Goal: Information Seeking & Learning: Get advice/opinions

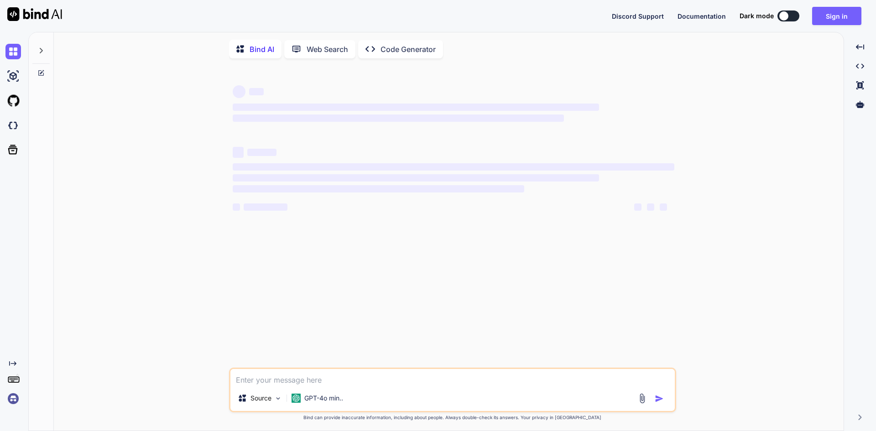
type textarea "x"
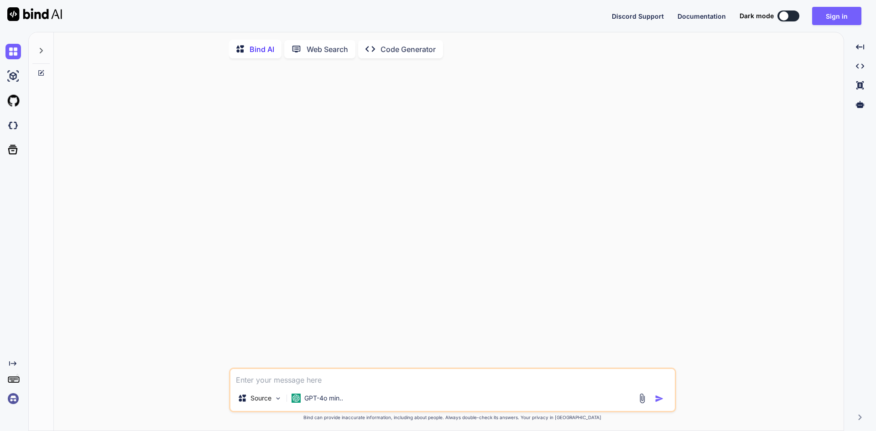
click at [338, 385] on textarea at bounding box center [452, 377] width 444 height 16
click at [339, 131] on div at bounding box center [453, 217] width 445 height 302
click at [257, 381] on textarea at bounding box center [452, 377] width 444 height 16
type textarea "d"
type textarea "x"
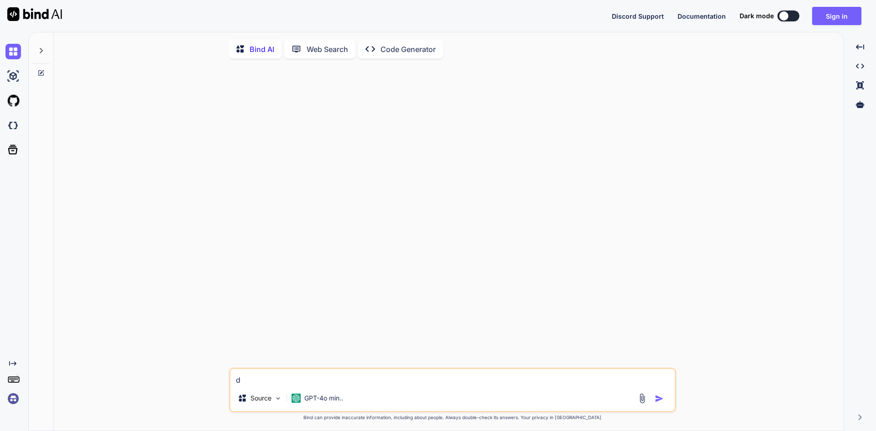
type textarea "dd"
type textarea "x"
type textarea "ddd"
type textarea "x"
type textarea "dd"
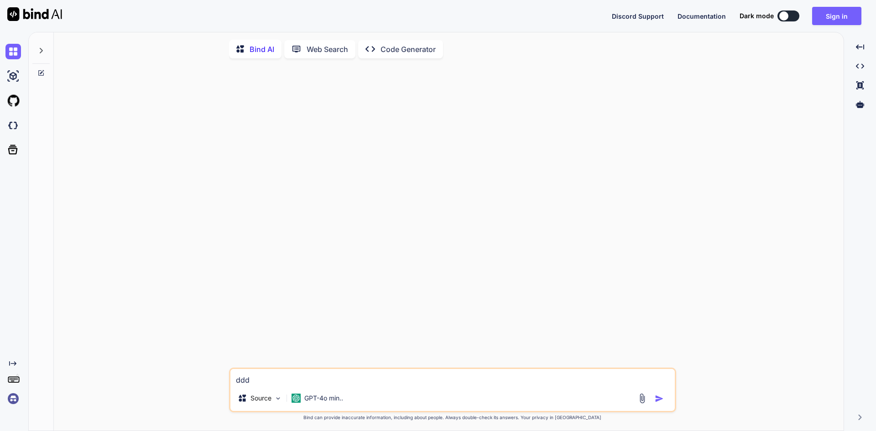
type textarea "x"
type textarea "d"
type textarea "x"
type textarea "f"
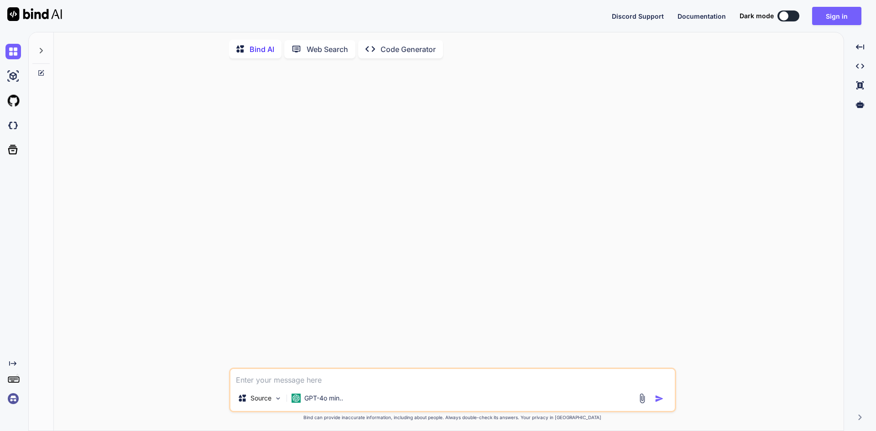
type textarea "x"
type textarea "fi"
type textarea "x"
type textarea "fin"
type textarea "x"
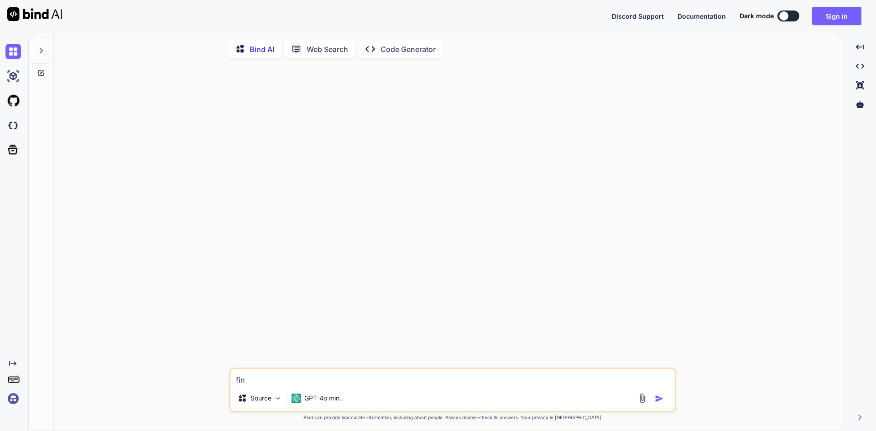
type textarea "find"
type textarea "x"
type textarea "find"
type textarea "x"
type textarea "find t"
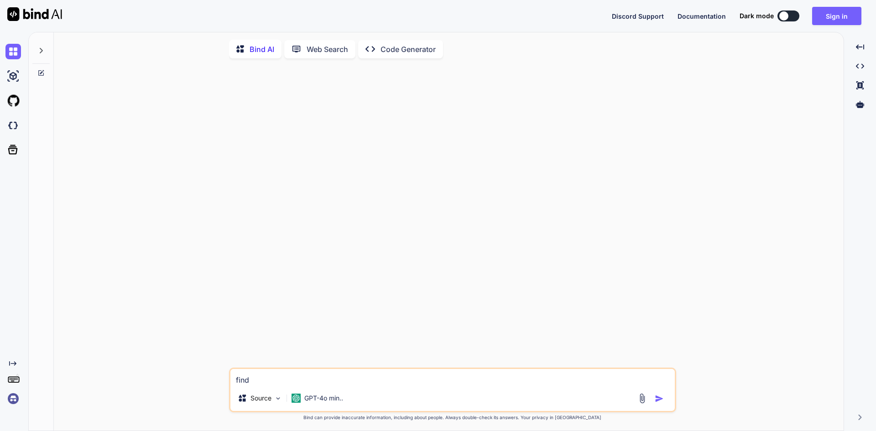
type textarea "x"
type textarea "find th"
type textarea "x"
type textarea "find the"
type textarea "x"
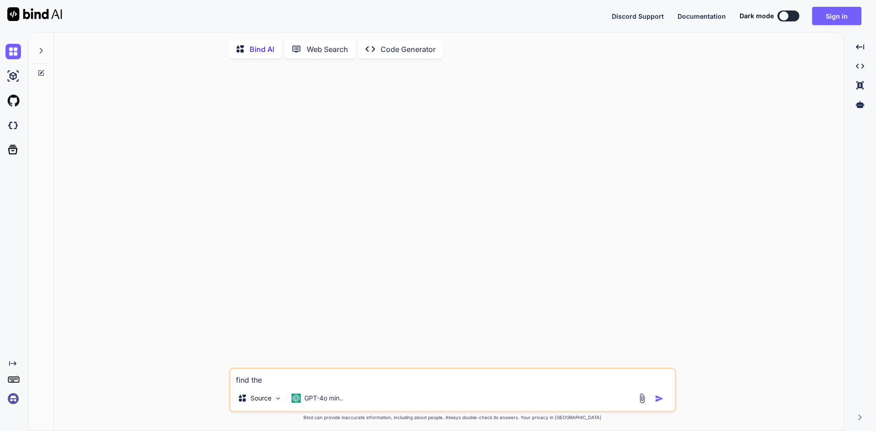
type textarea "find the"
type textarea "x"
type textarea "find the b"
type textarea "x"
type textarea "find the be"
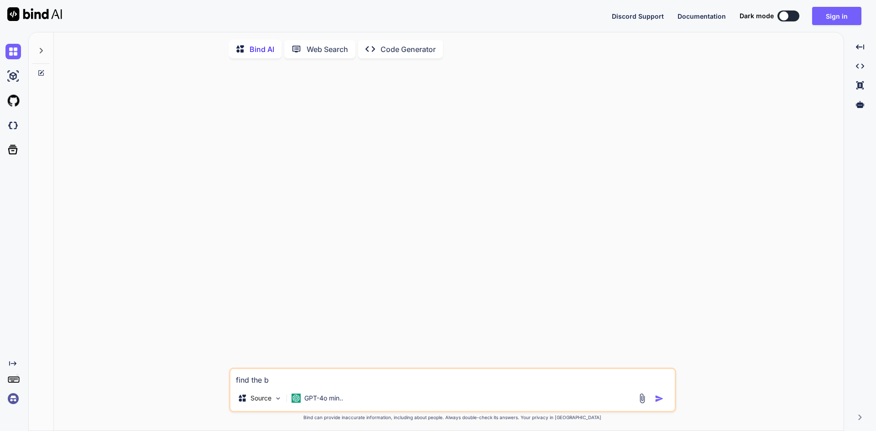
type textarea "x"
type textarea "find the bes"
type textarea "x"
type textarea "find the best"
type textarea "x"
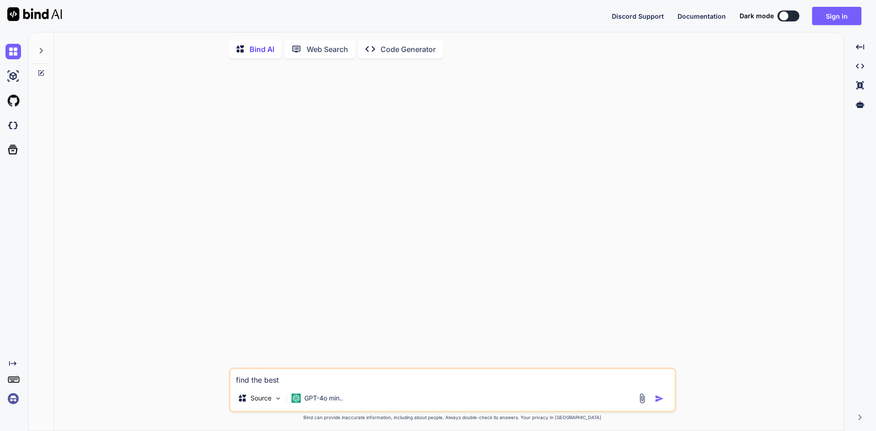
type textarea "find the best"
type textarea "x"
type textarea "find the best w"
type textarea "x"
type textarea "find the best wa"
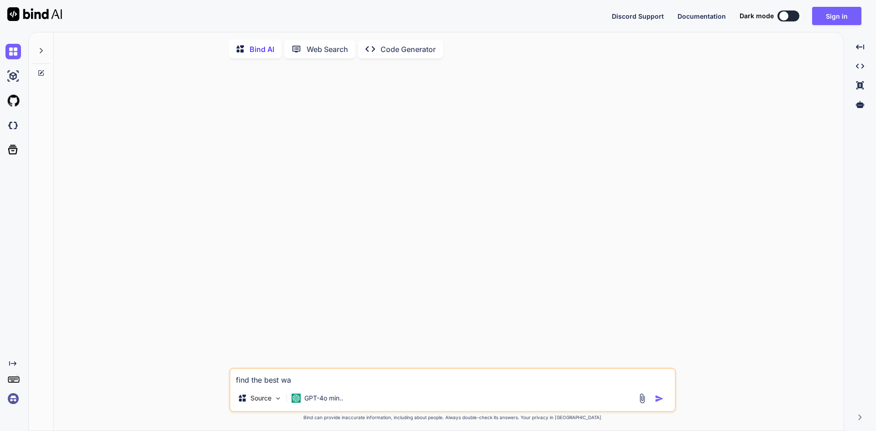
type textarea "x"
type textarea "find the best way"
type textarea "x"
type textarea "find the best way"
type textarea "x"
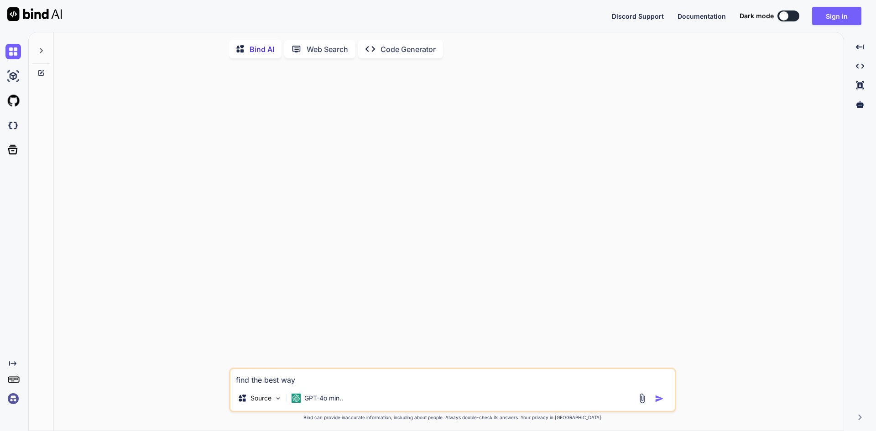
type textarea "find the best way t"
type textarea "x"
type textarea "find the best way to"
type textarea "x"
type textarea "find the best way to"
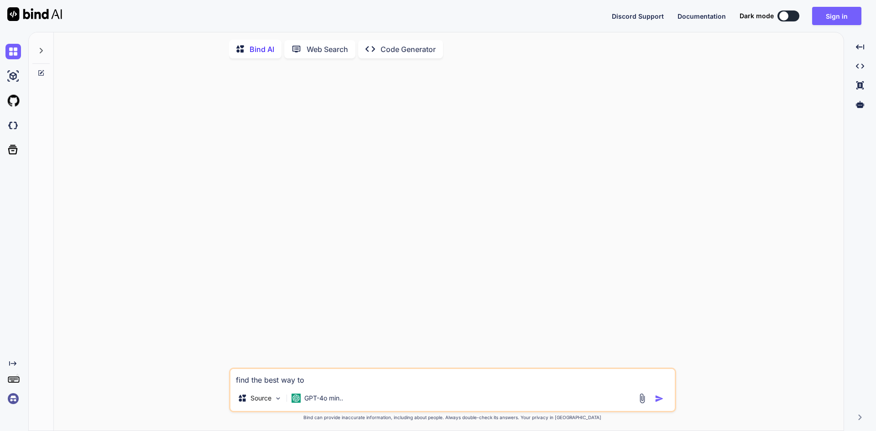
type textarea "x"
type textarea "find the best way to l"
type textarea "x"
type textarea "find the best way to lo"
type textarea "x"
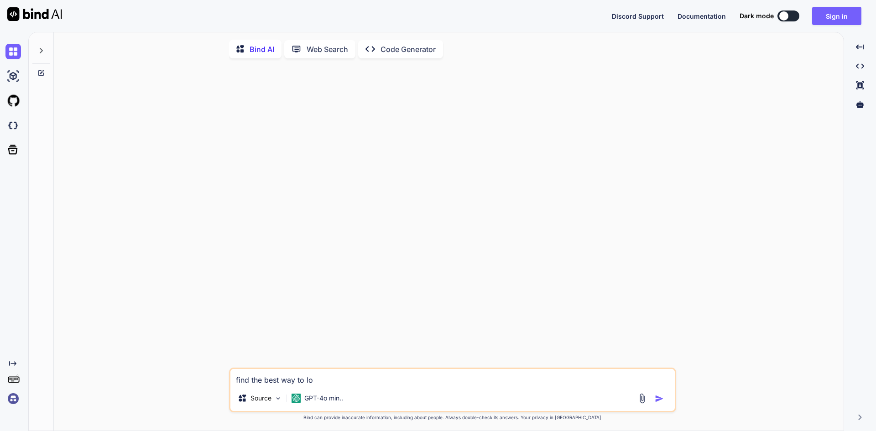
type textarea "find the best way to loo"
type textarea "x"
type textarea "find the best way to loos"
type textarea "x"
type textarea "find the best way to loose"
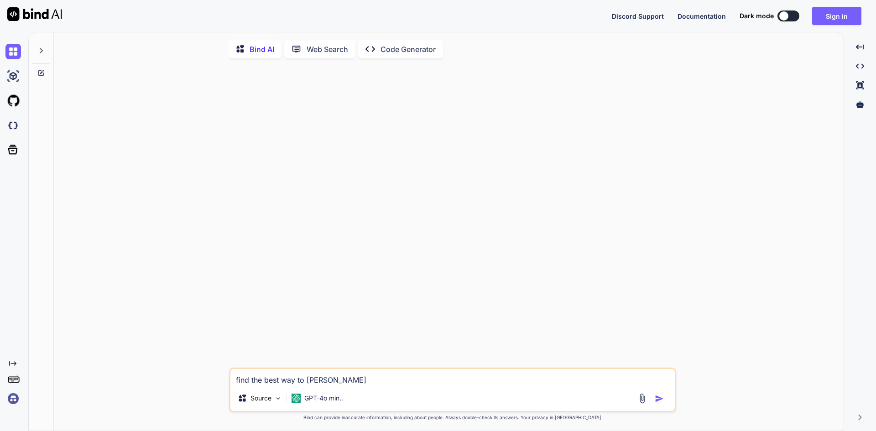
type textarea "x"
type textarea "find the best way to loose"
type textarea "x"
type textarea "find the best way to loose w"
type textarea "x"
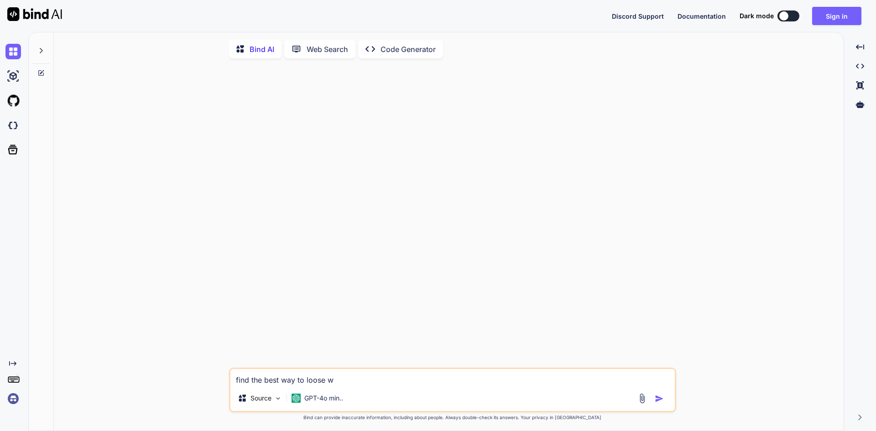
type textarea "find the best way to loose we"
type textarea "x"
type textarea "find the best way to loose wei"
type textarea "x"
type textarea "find the best way to loose weig"
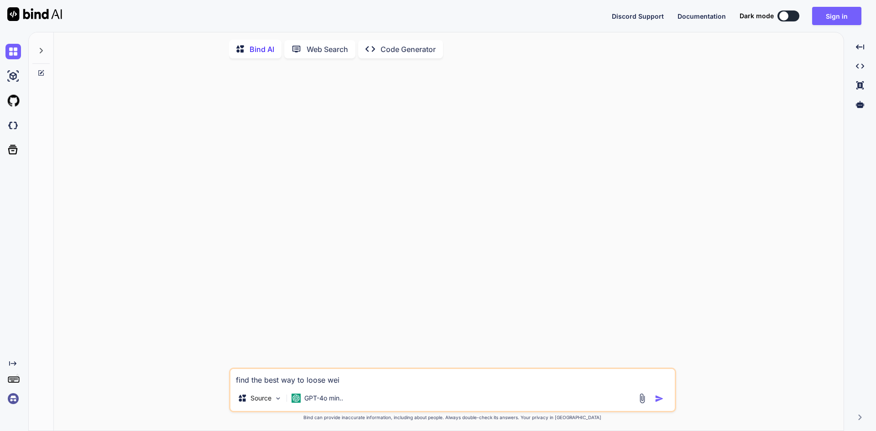
type textarea "x"
type textarea "find the best way to loose weigh"
type textarea "x"
type textarea "find the best way to loose weight"
type textarea "x"
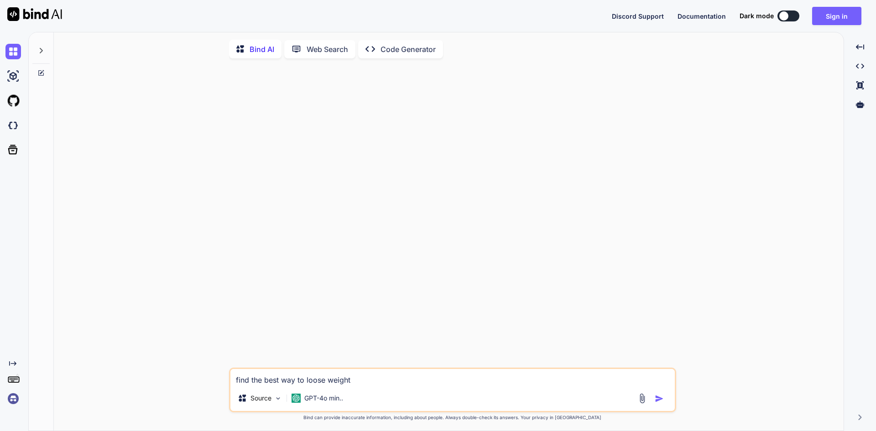
type textarea "find the best way to loose weight"
click at [643, 401] on img at bounding box center [642, 398] width 10 height 10
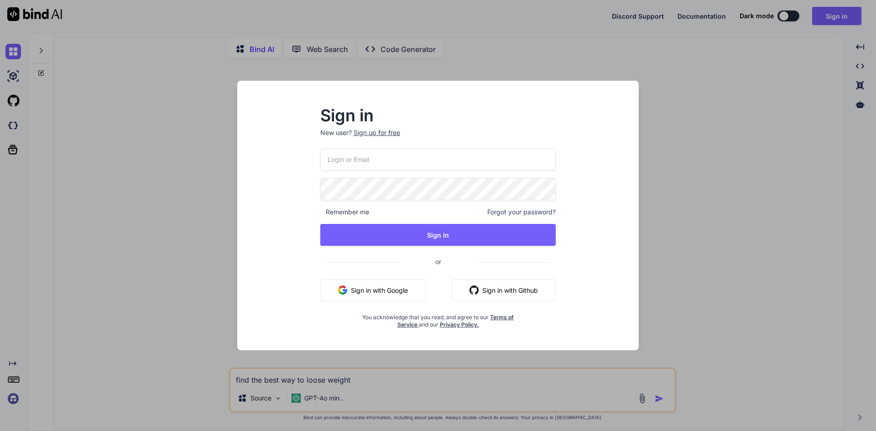
click at [366, 150] on input "email" at bounding box center [437, 159] width 235 height 22
paste input "lazadaprocreatebrushthailand-1@berrymail.cc"
type input "lazadaprocreatebrushthailand-1@berrymail.cc"
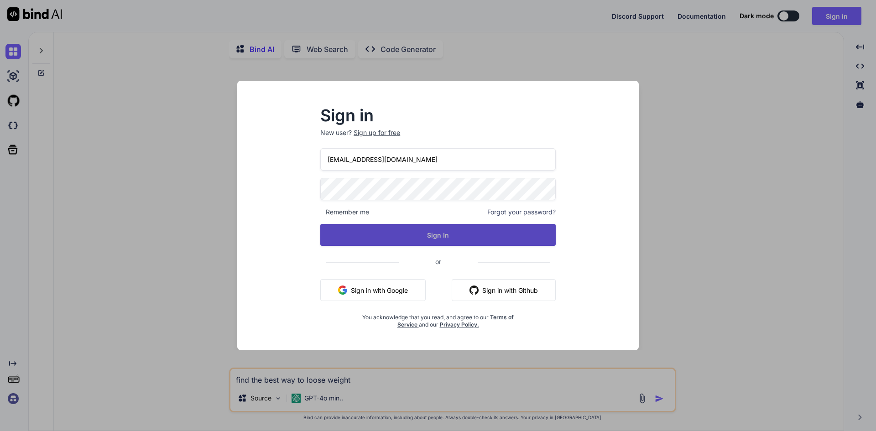
click at [396, 228] on button "Sign In" at bounding box center [437, 235] width 235 height 22
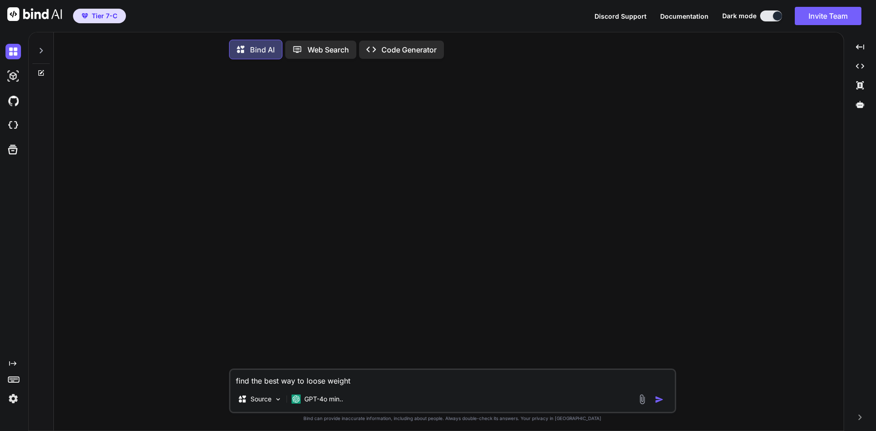
click at [643, 400] on img at bounding box center [642, 399] width 10 height 10
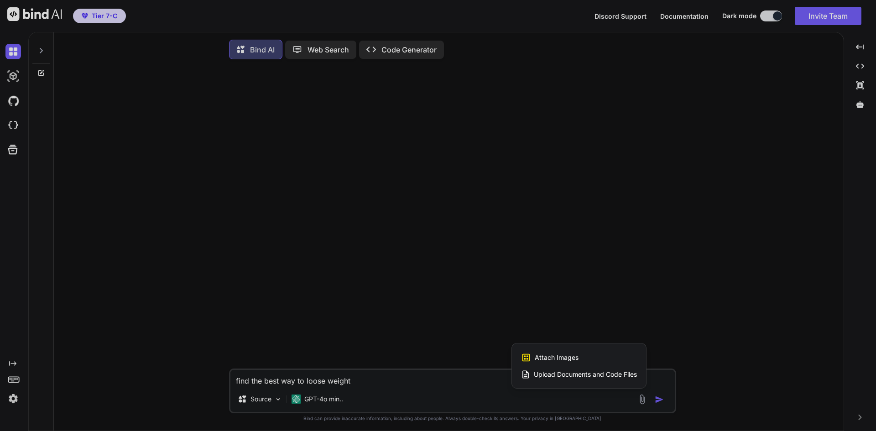
click at [590, 377] on span "Upload Documents and Code Files" at bounding box center [585, 374] width 103 height 9
type textarea "x"
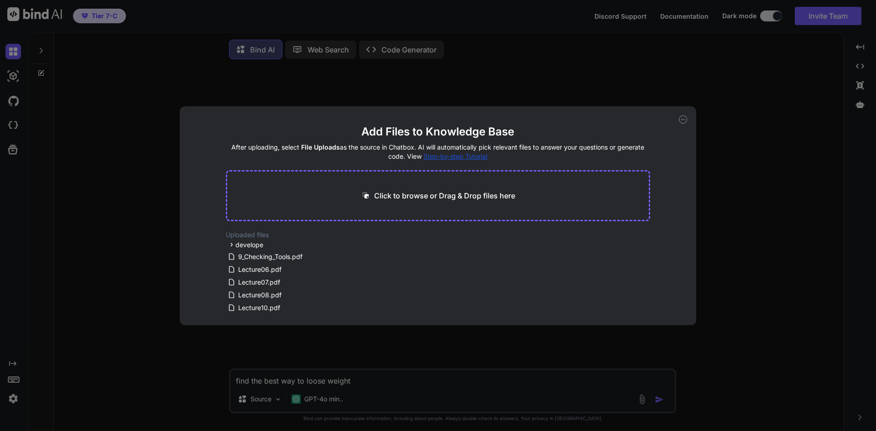
click at [476, 193] on p "Click to browse or Drag & Drop files here" at bounding box center [444, 195] width 141 height 11
click at [767, 15] on div "Add Files to Knowledge Base After uploading, select File Uploads as the source …" at bounding box center [438, 215] width 876 height 431
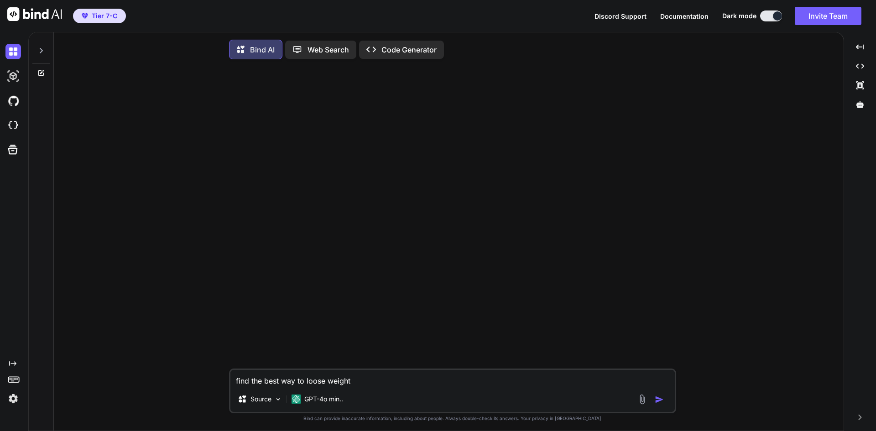
click at [776, 15] on div at bounding box center [777, 15] width 9 height 9
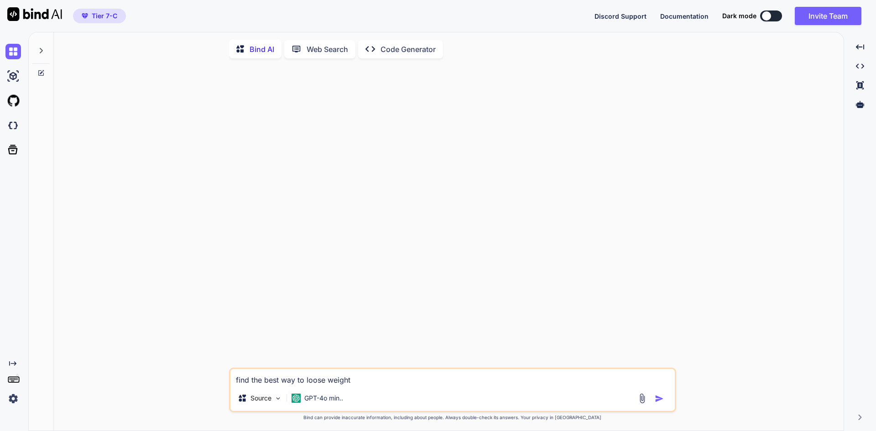
click at [397, 400] on div "Source GPT-4o min.." at bounding box center [452, 400] width 444 height 22
click at [644, 401] on img at bounding box center [642, 398] width 10 height 10
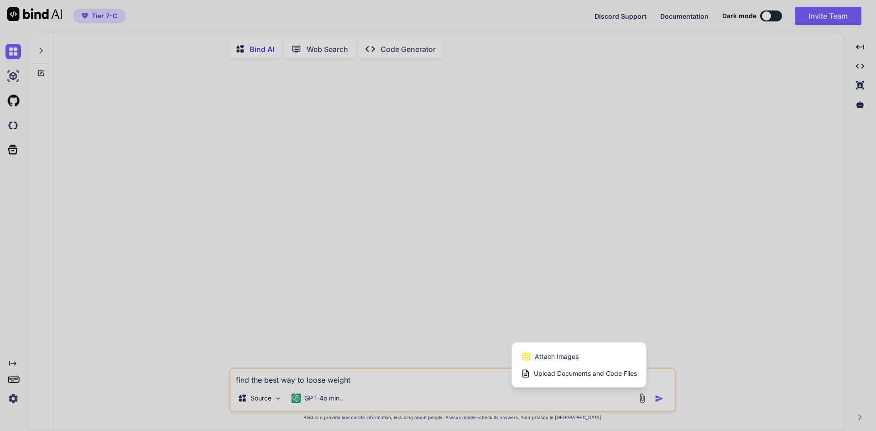
click at [664, 237] on div at bounding box center [438, 215] width 876 height 431
type textarea "x"
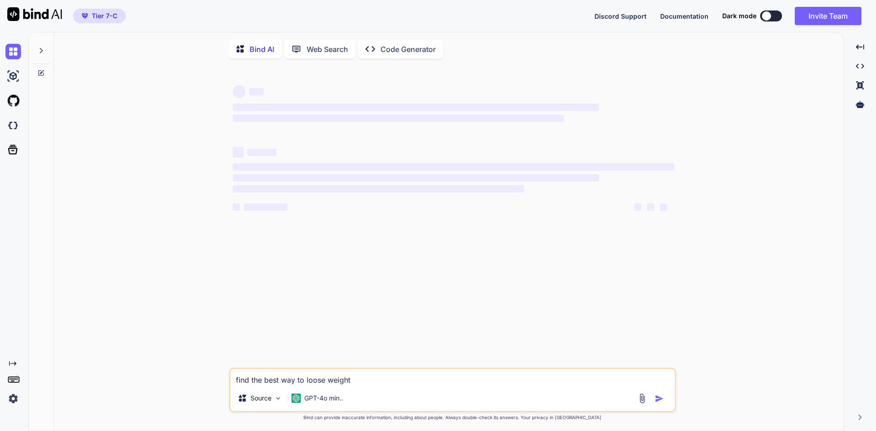
click at [641, 400] on img at bounding box center [642, 398] width 10 height 10
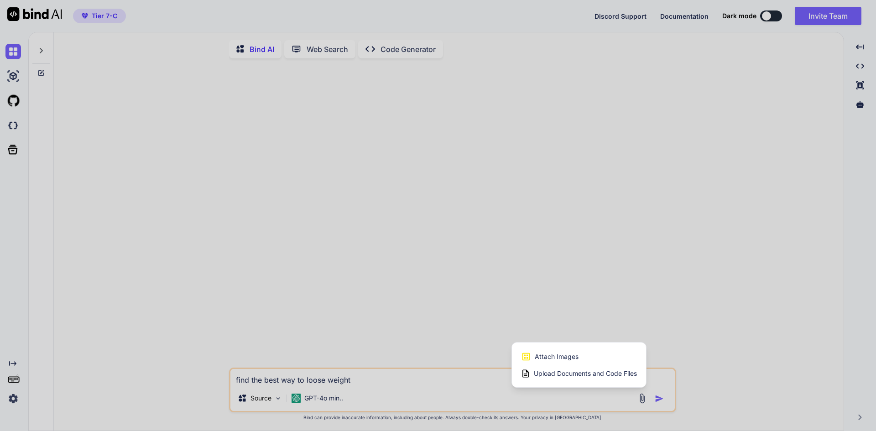
click at [344, 138] on div at bounding box center [438, 215] width 876 height 431
